Goal: Entertainment & Leisure: Consume media (video, audio)

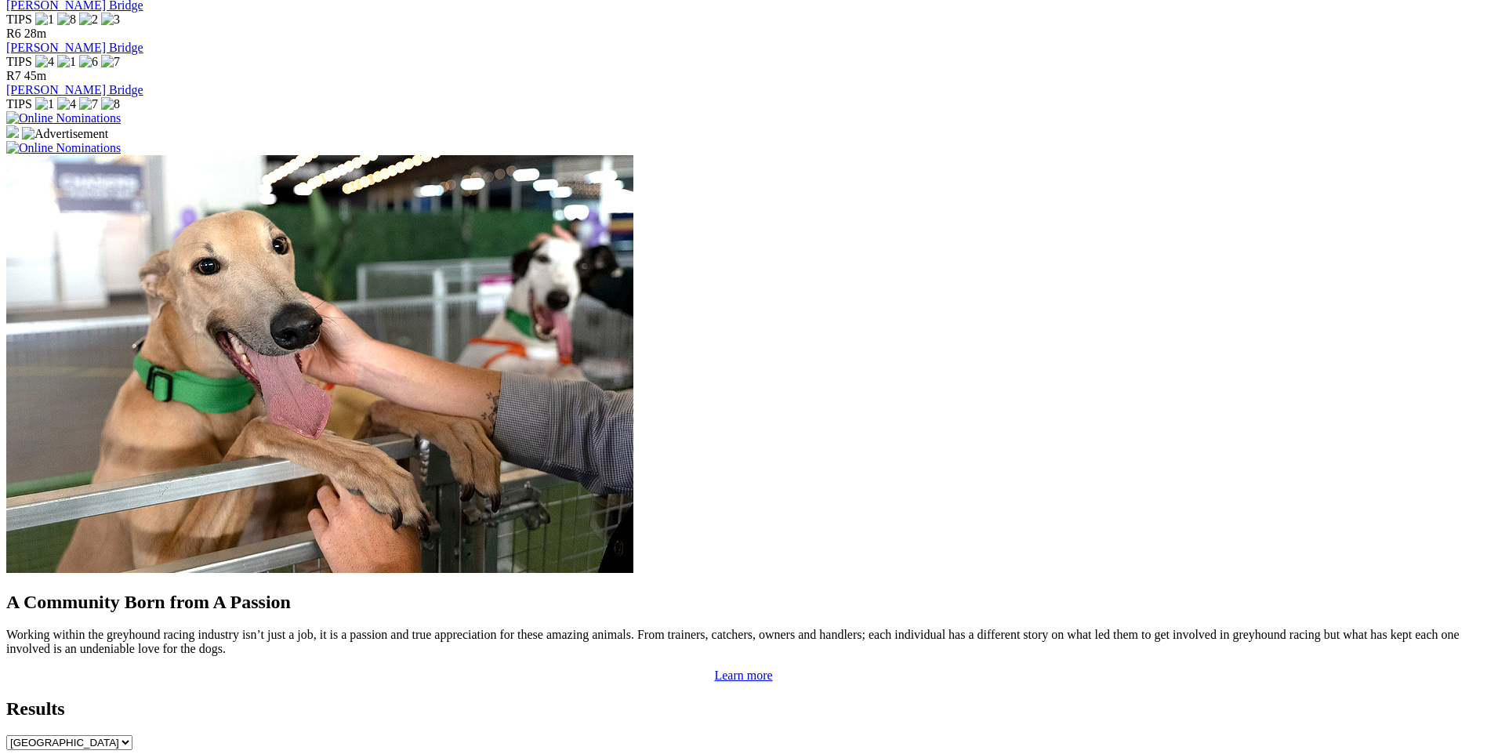
scroll to position [1176, 0]
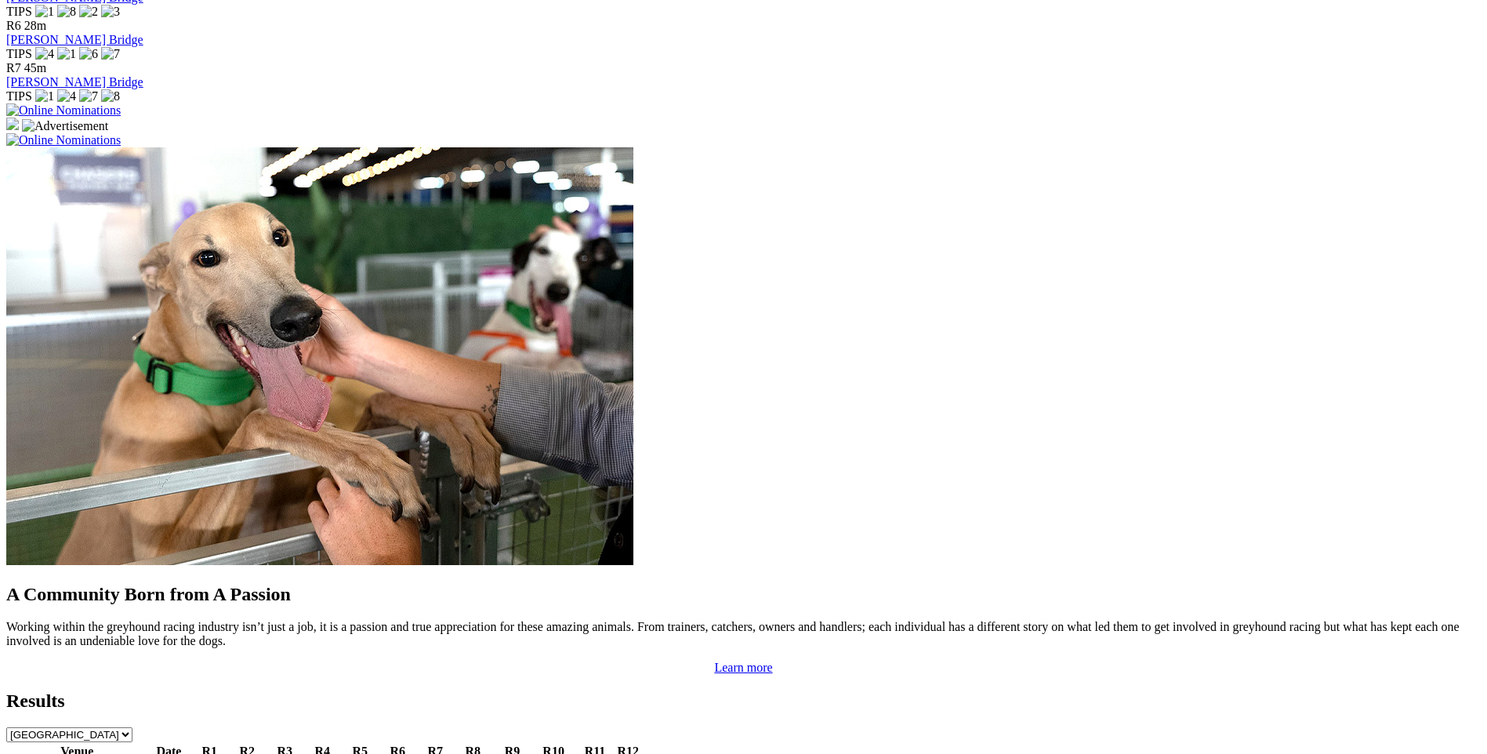
click at [377, 753] on link "7 8 1 4" at bounding box center [360, 768] width 34 height 13
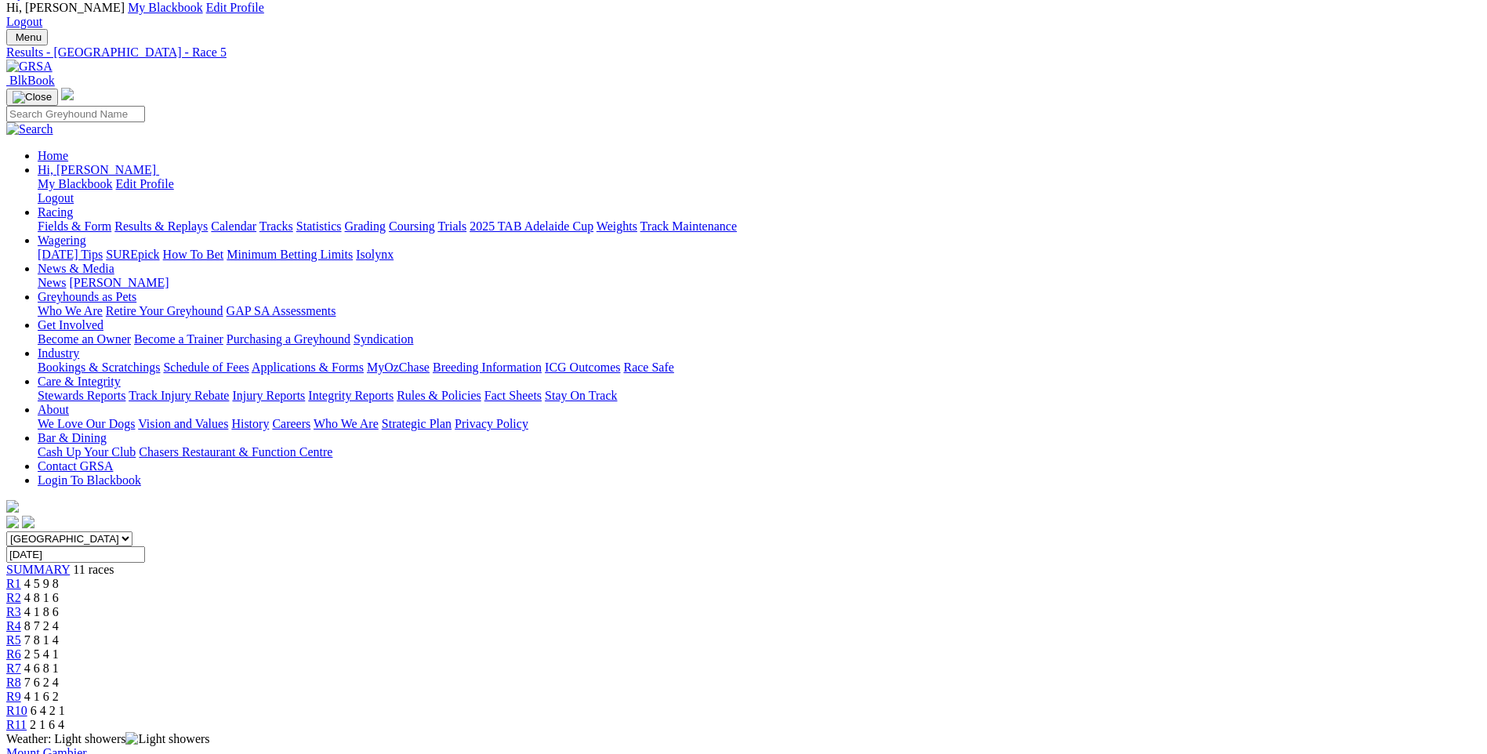
scroll to position [78, 0]
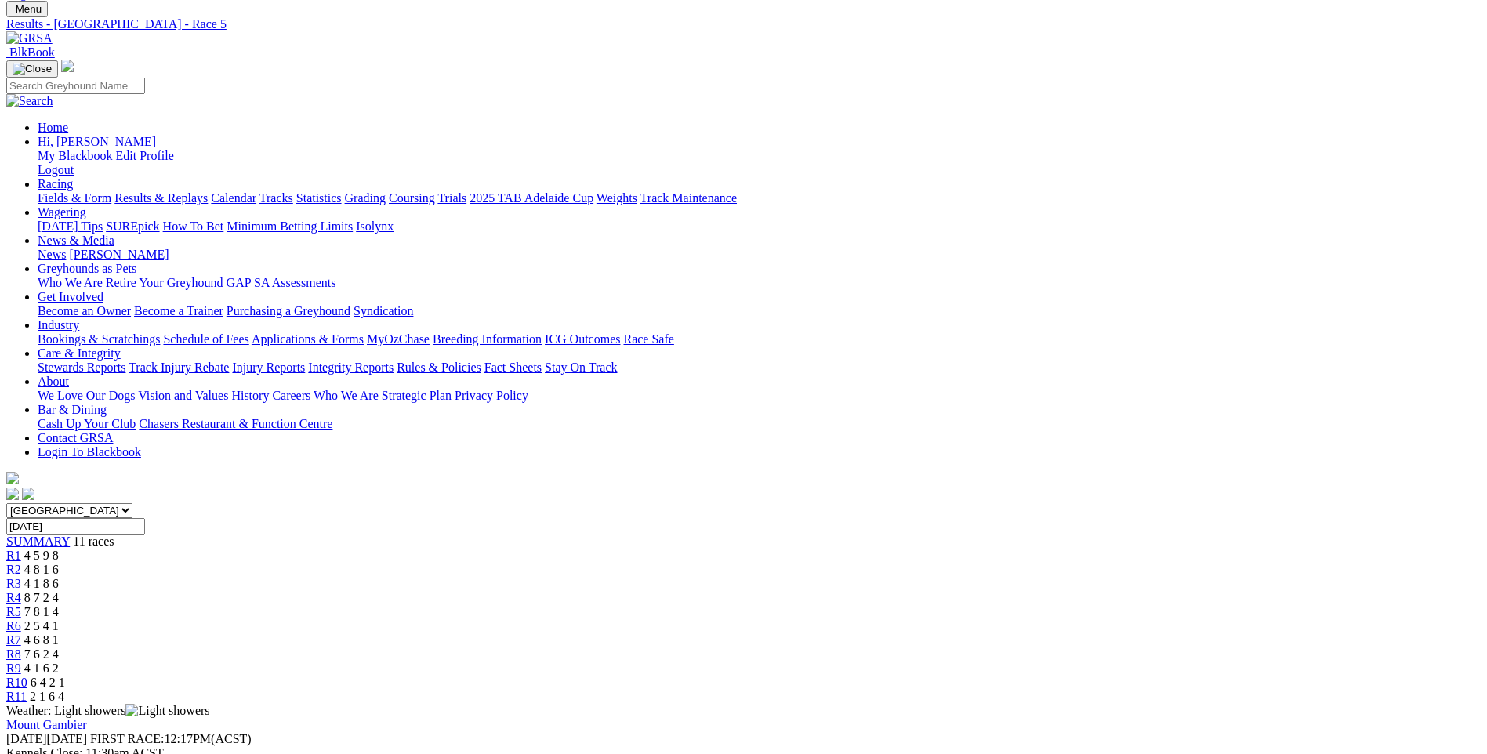
click at [21, 619] on span "R6" at bounding box center [13, 625] width 15 height 13
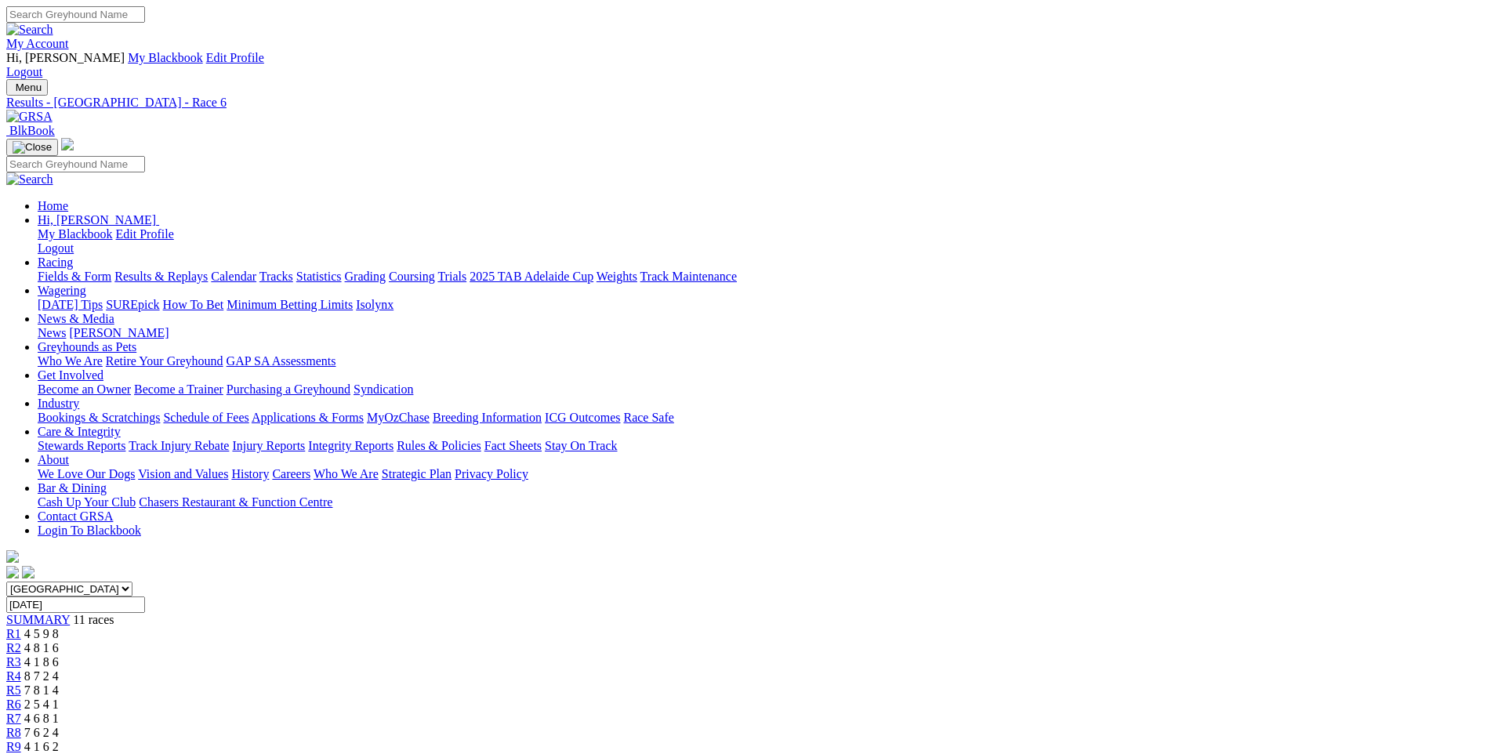
click at [21, 684] on span "R5" at bounding box center [13, 690] width 15 height 13
click at [21, 698] on span "R6" at bounding box center [13, 704] width 15 height 13
click at [21, 684] on span "R5" at bounding box center [13, 690] width 15 height 13
click at [873, 712] on div "R7 4 6 8 1" at bounding box center [743, 719] width 1475 height 14
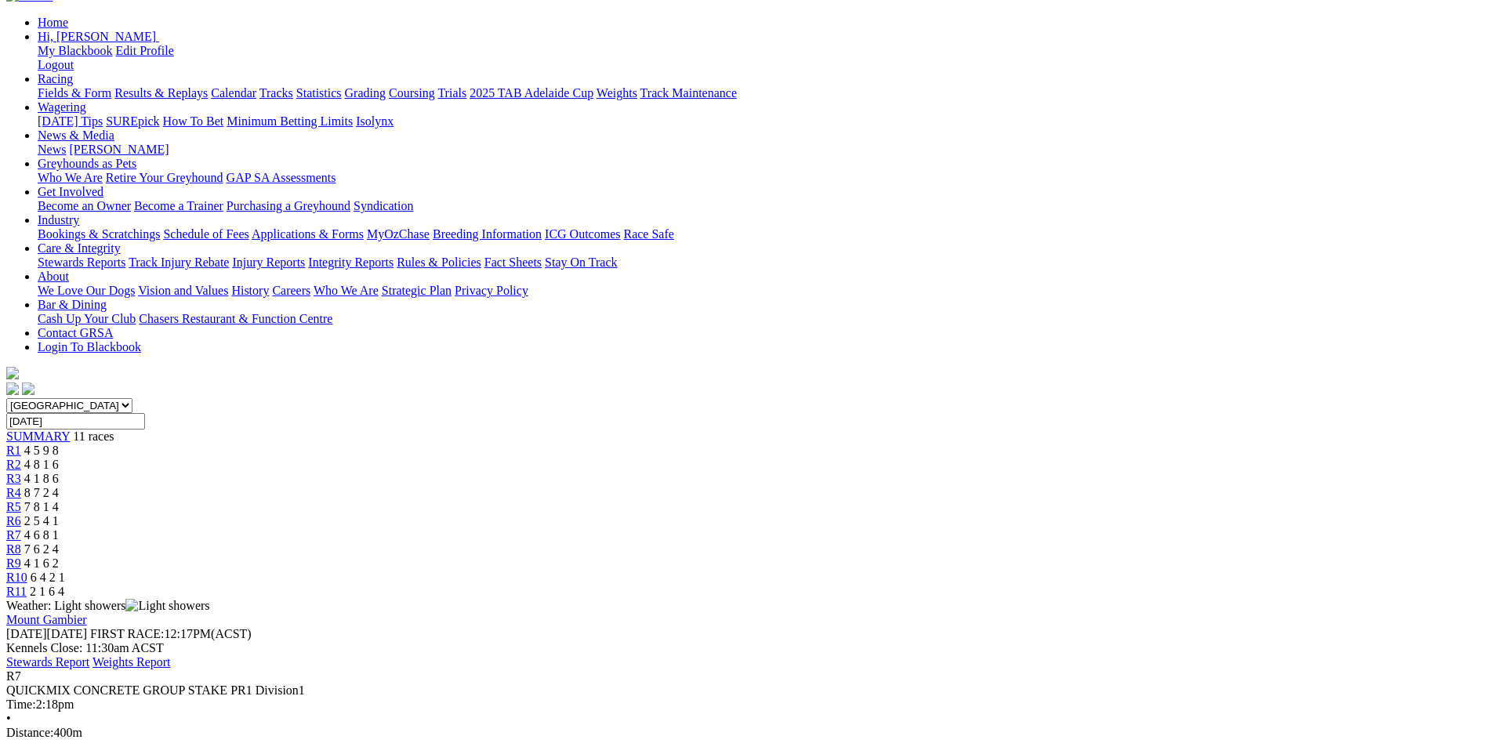
scroll to position [157, 0]
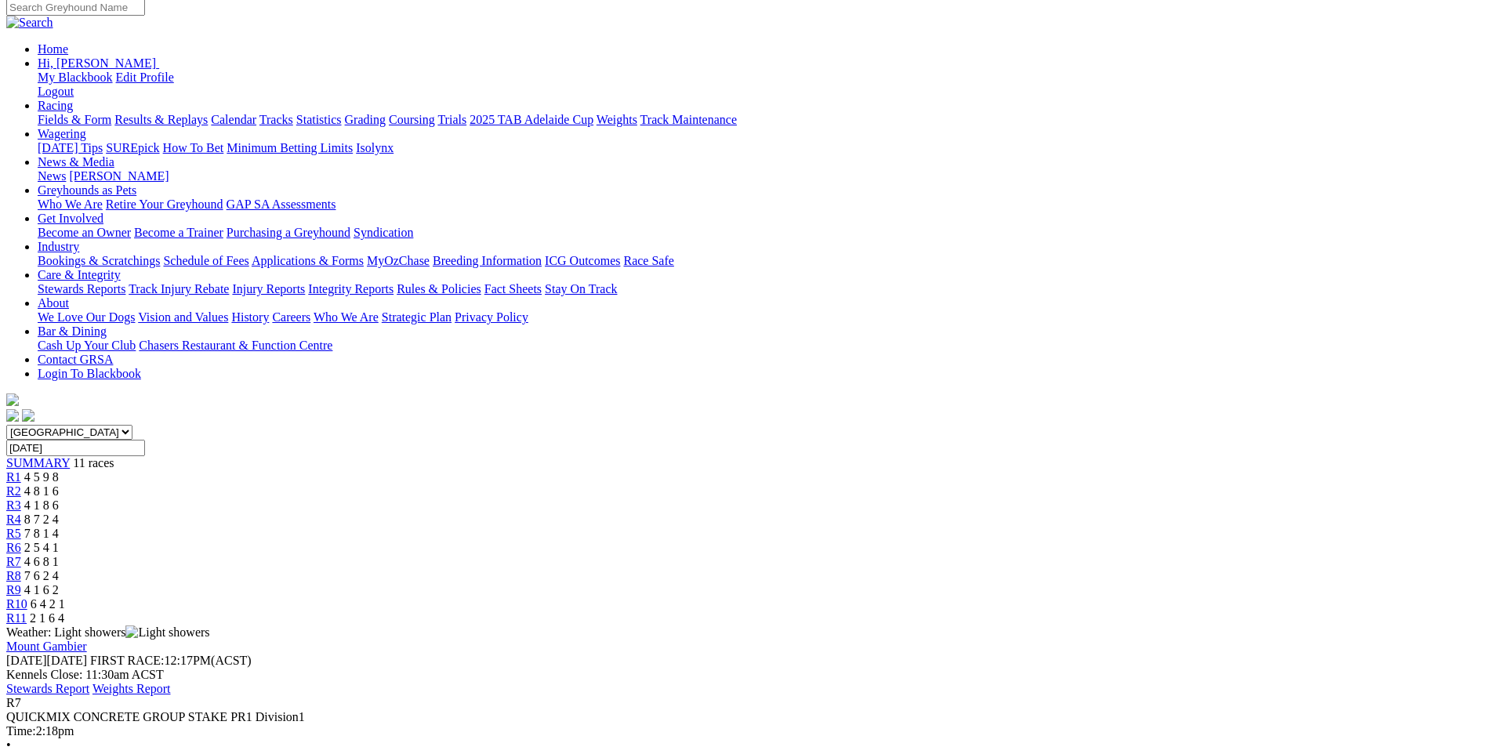
click at [21, 569] on span "R8" at bounding box center [13, 575] width 15 height 13
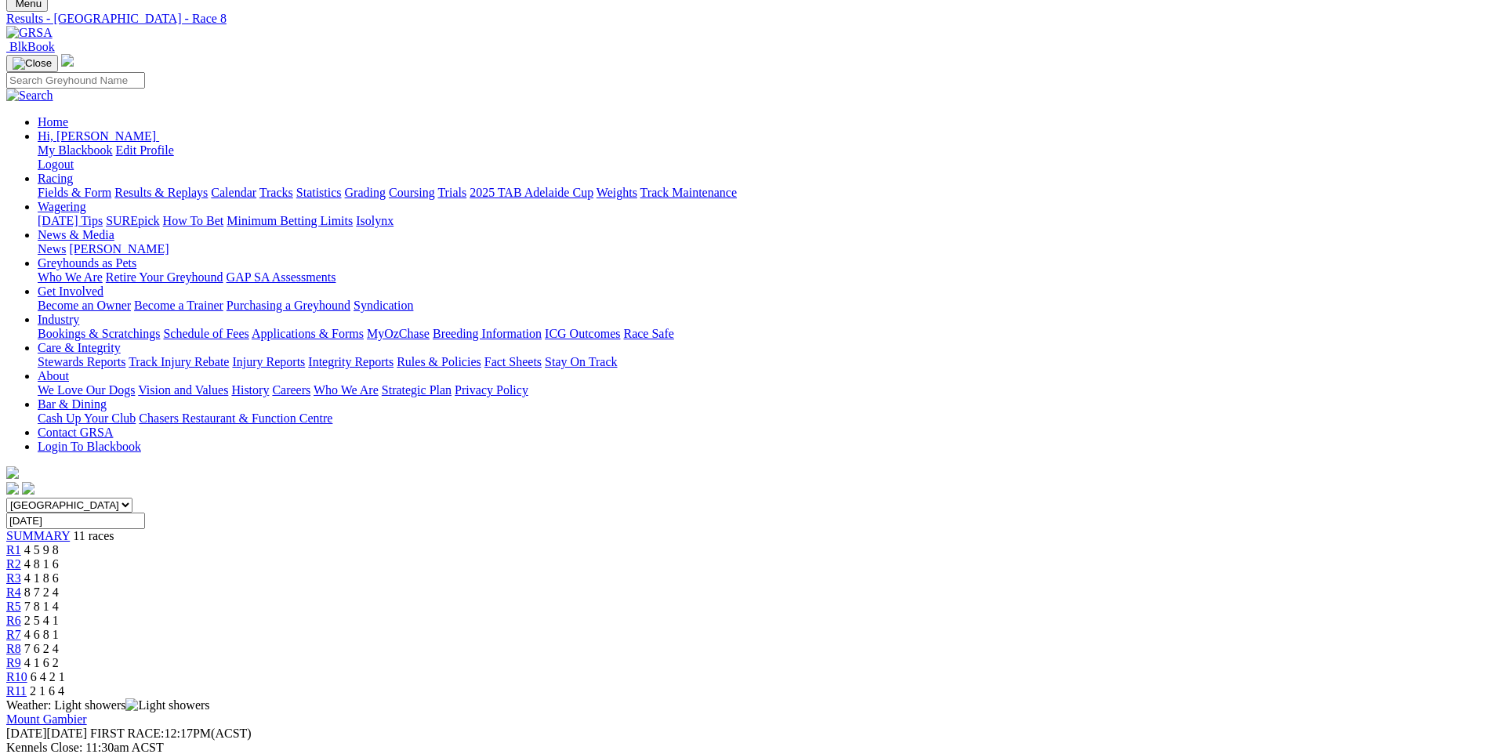
scroll to position [78, 0]
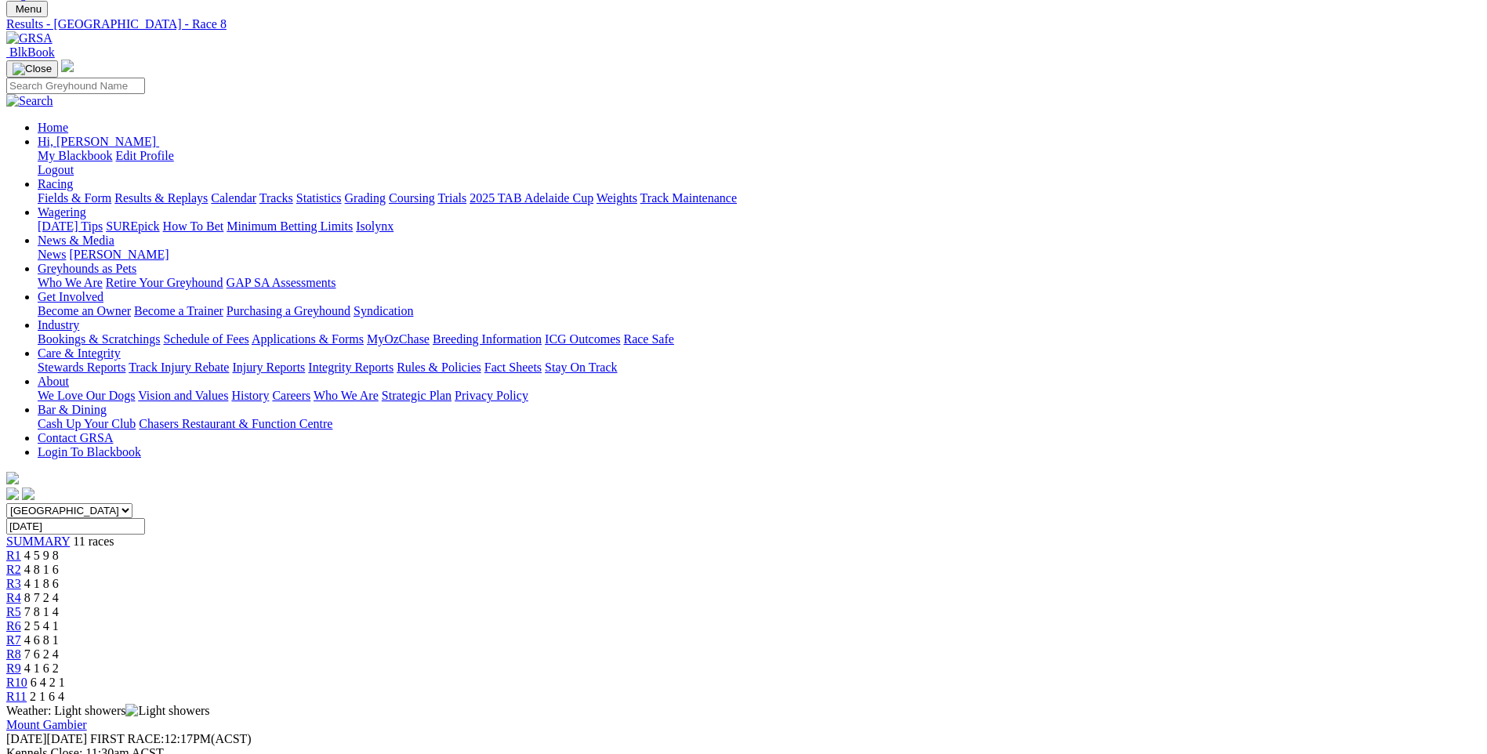
click at [21, 662] on span "R9" at bounding box center [13, 668] width 15 height 13
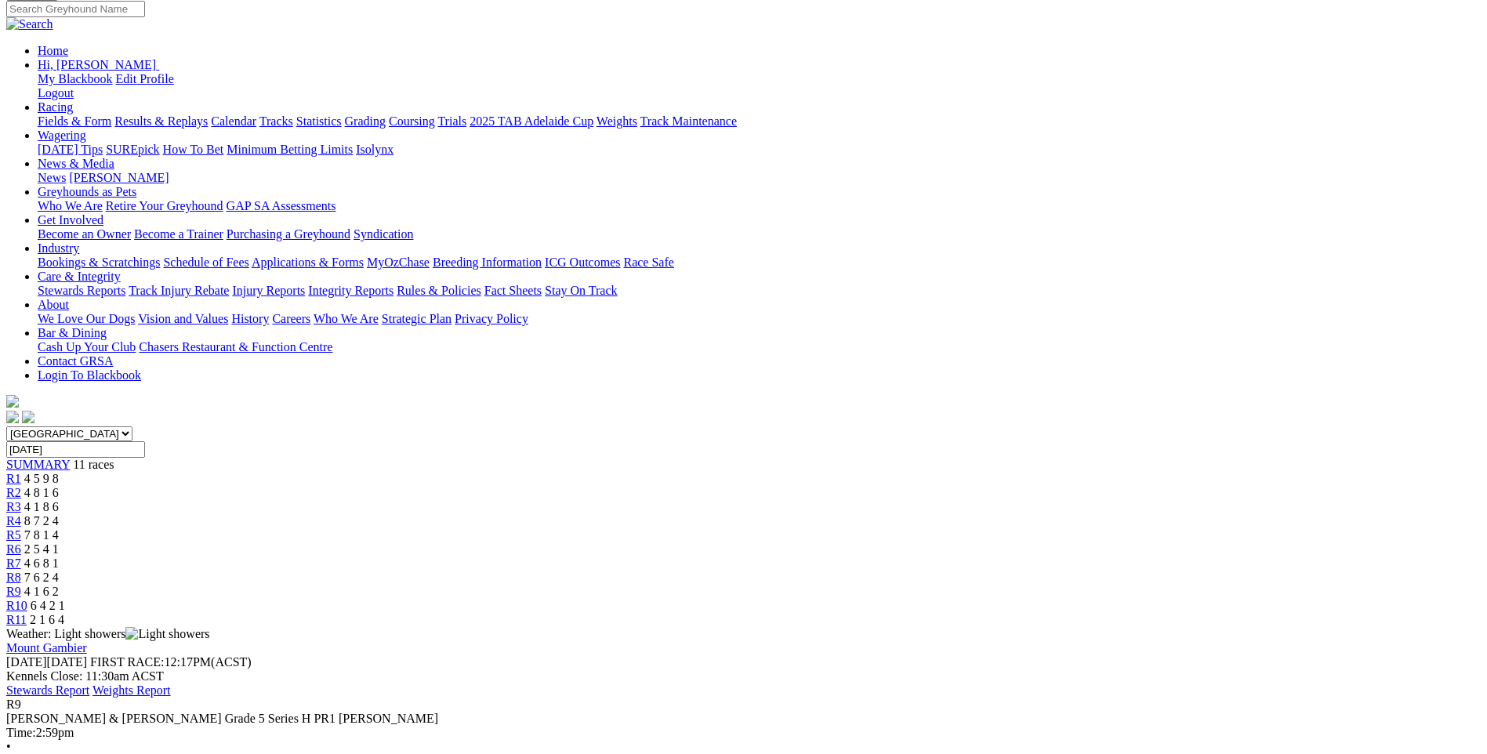
scroll to position [157, 0]
click at [27, 597] on span "R10" at bounding box center [16, 603] width 21 height 13
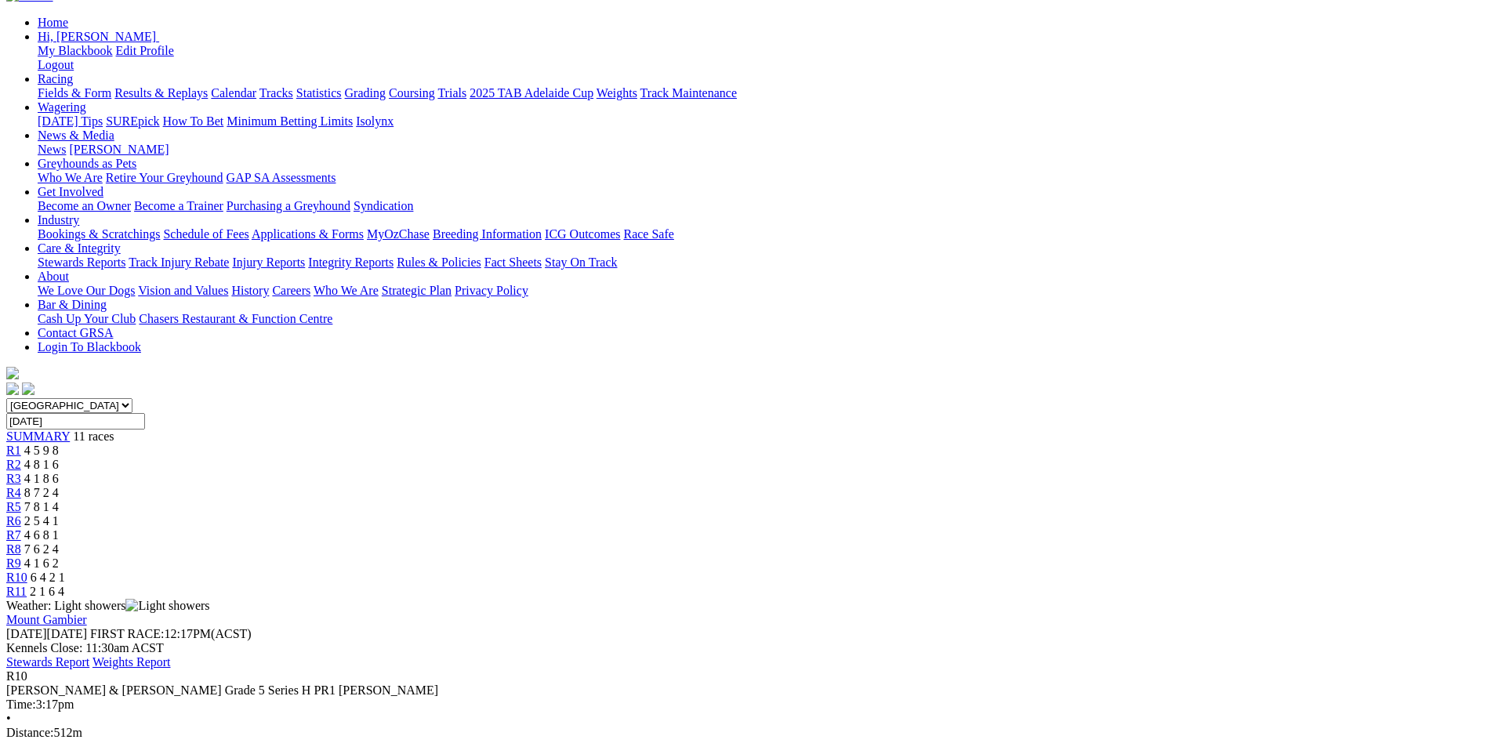
scroll to position [235, 0]
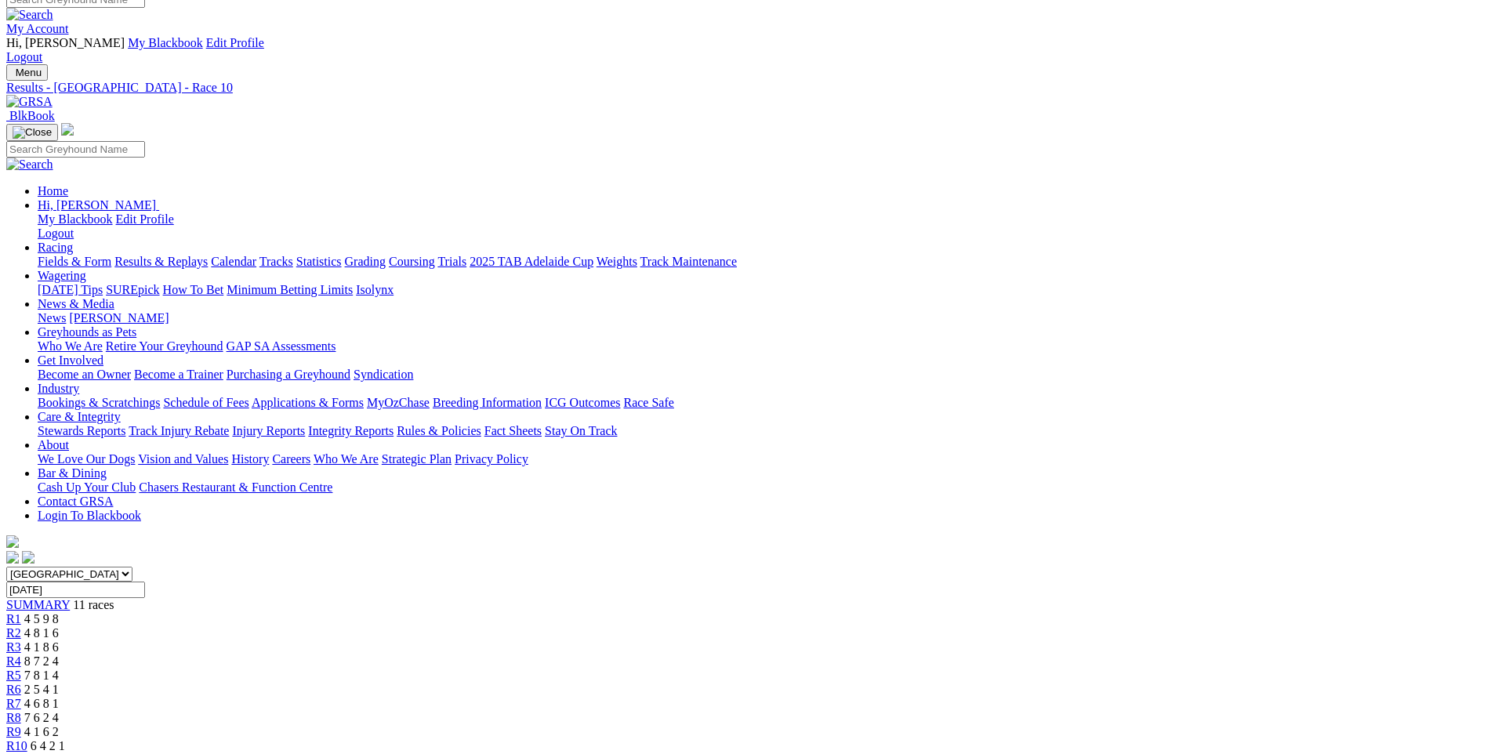
scroll to position [0, 0]
